Goal: Information Seeking & Learning: Learn about a topic

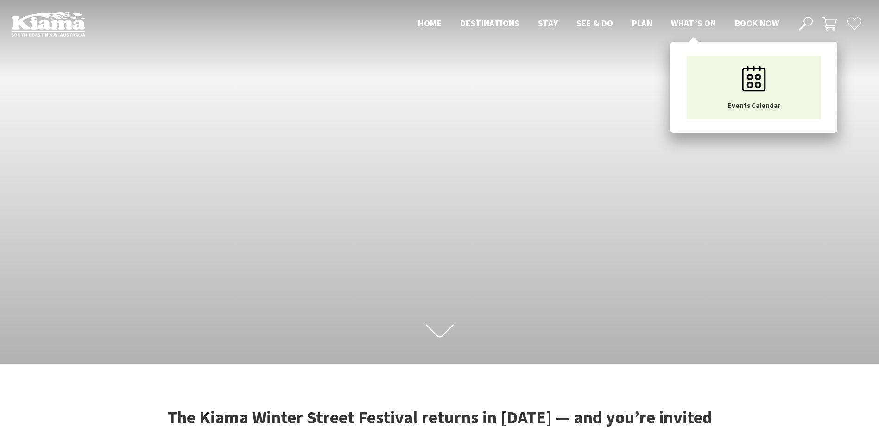
click at [677, 22] on span "What’s On" at bounding box center [693, 23] width 45 height 11
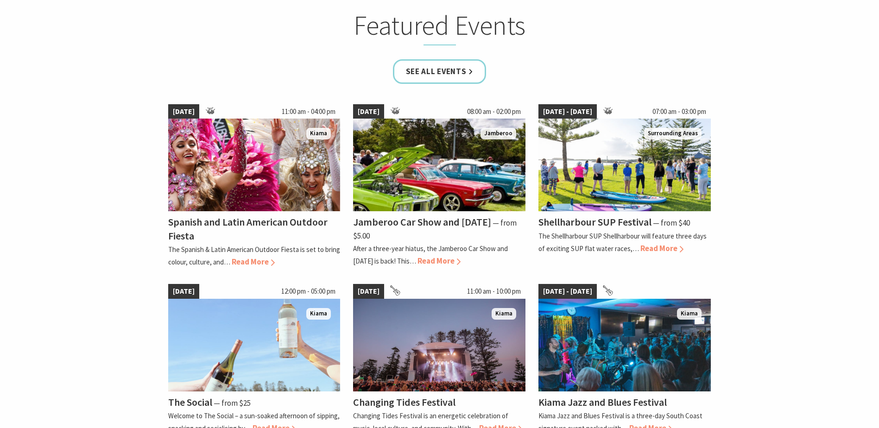
scroll to position [556, 0]
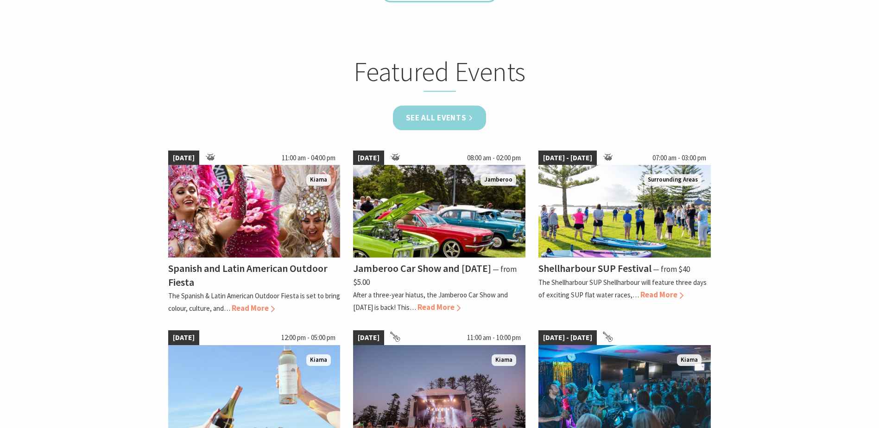
click at [415, 112] on link "See all Events" at bounding box center [440, 118] width 94 height 25
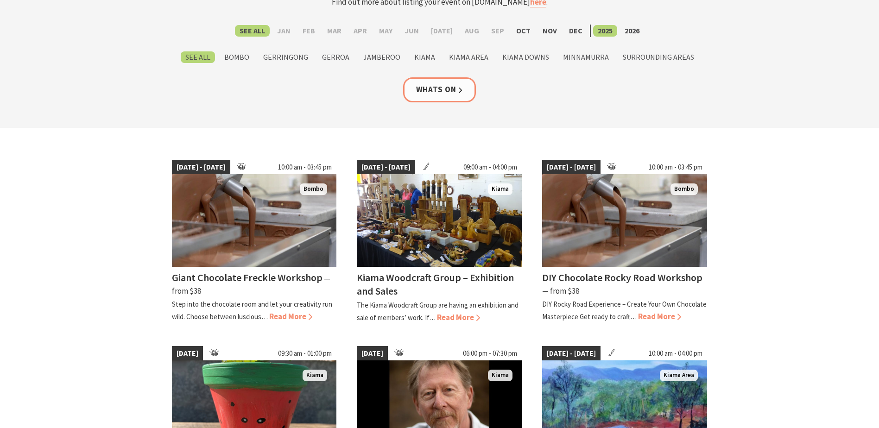
scroll to position [139, 0]
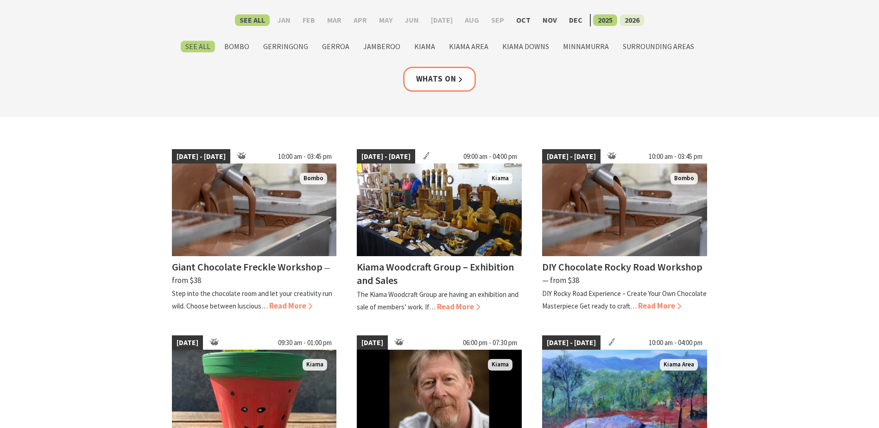
click at [623, 19] on label "2026" at bounding box center [632, 20] width 24 height 12
click at [0, 0] on input "2026" at bounding box center [0, 0] width 0 height 0
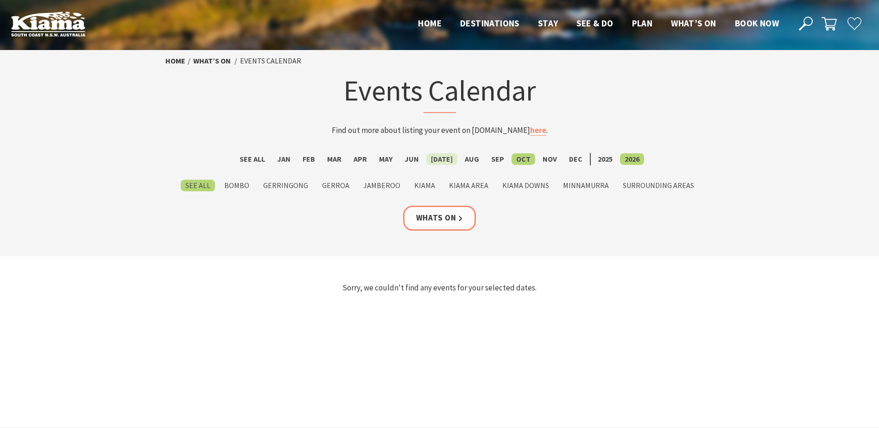
click at [435, 159] on label "Jul" at bounding box center [441, 159] width 31 height 12
click at [0, 0] on input "Jul" at bounding box center [0, 0] width 0 height 0
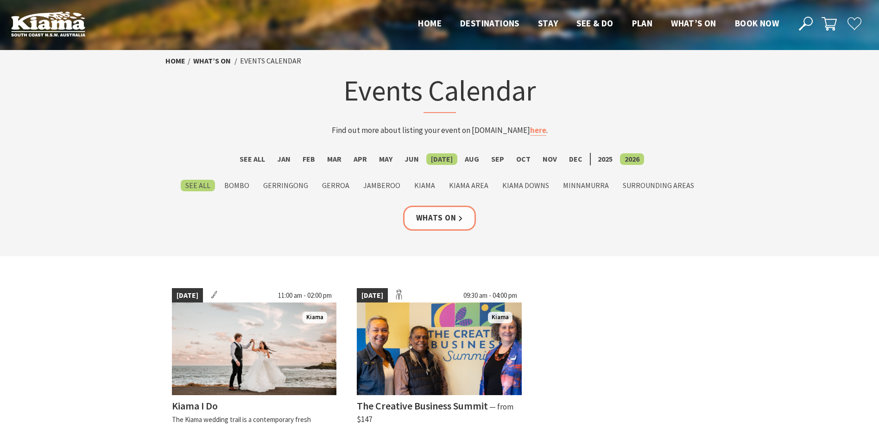
click at [595, 157] on label "2025" at bounding box center [605, 159] width 24 height 12
click at [0, 0] on input "2025" at bounding box center [0, 0] width 0 height 0
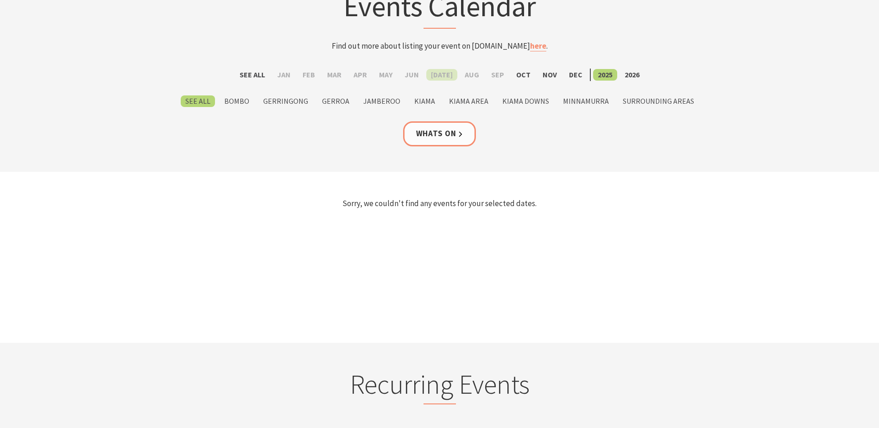
scroll to position [93, 0]
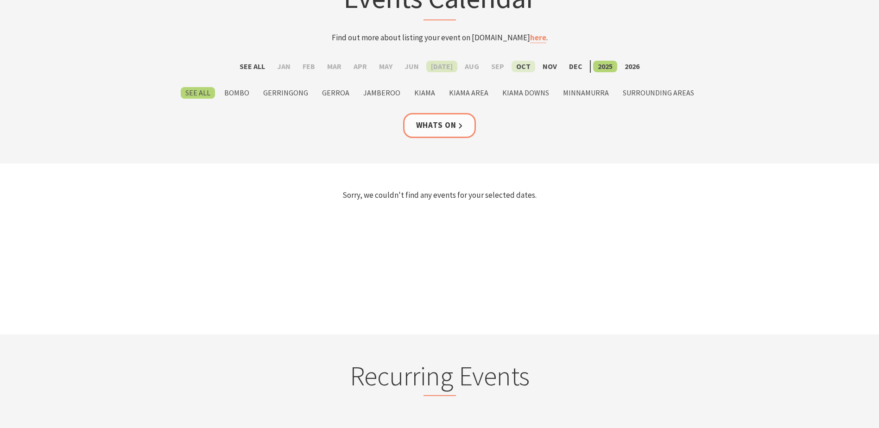
click at [520, 66] on label "Oct" at bounding box center [523, 67] width 24 height 12
click at [0, 0] on input "Oct" at bounding box center [0, 0] width 0 height 0
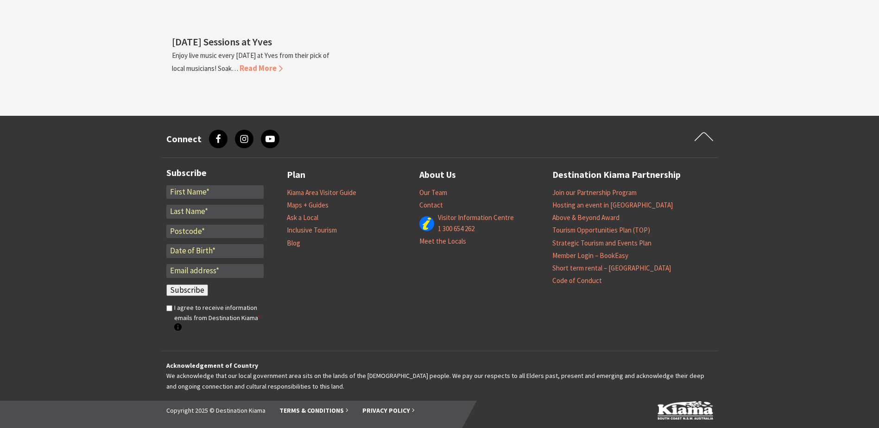
scroll to position [1876, 0]
